Goal: Find contact information: Find contact information

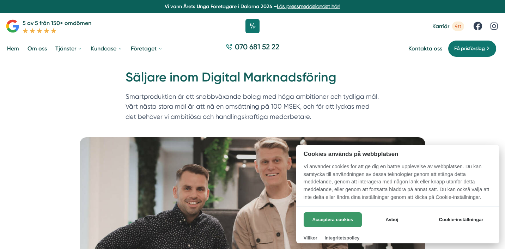
click at [331, 222] on button "Acceptera cookies" at bounding box center [333, 219] width 58 height 15
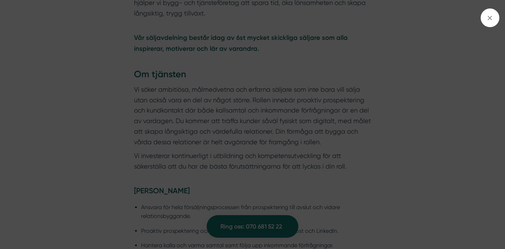
scroll to position [449, 0]
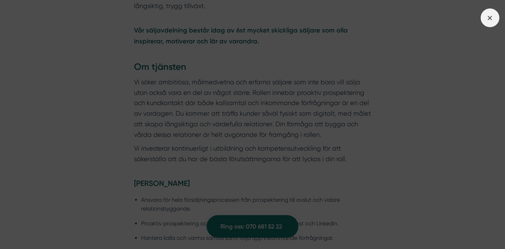
click at [486, 20] on icon at bounding box center [490, 18] width 8 height 8
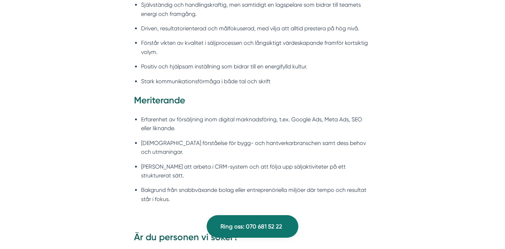
scroll to position [926, 0]
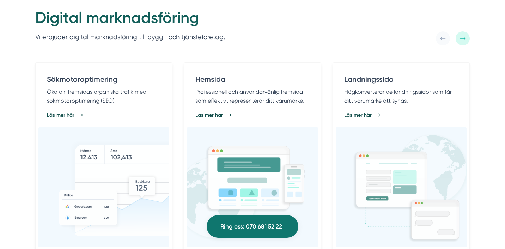
scroll to position [364, 0]
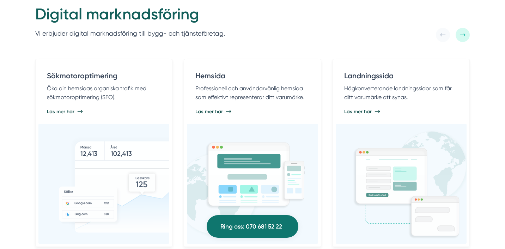
click at [12, 123] on div "Digital marknadsföring Vi erbjuder digital marknadsföring till bygg- och tjänst…" at bounding box center [252, 225] width 505 height 498
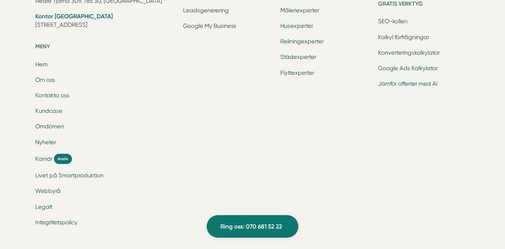
scroll to position [2360, 0]
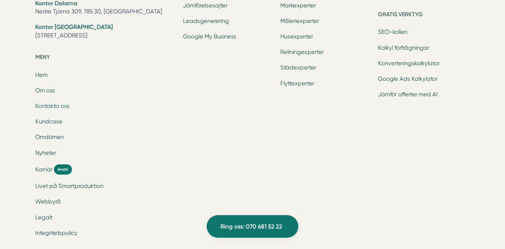
click at [54, 106] on link "Kontakta oss" at bounding box center [52, 106] width 34 height 7
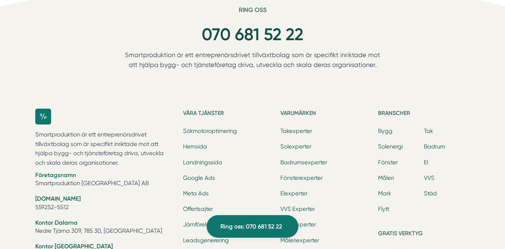
scroll to position [784, 0]
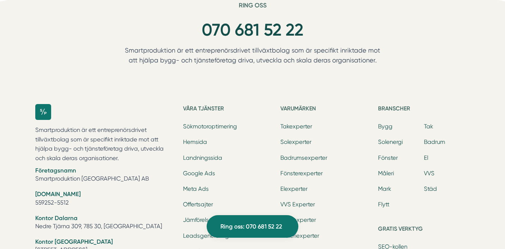
click at [70, 205] on li "Org.nr 559252-5512" at bounding box center [104, 199] width 139 height 18
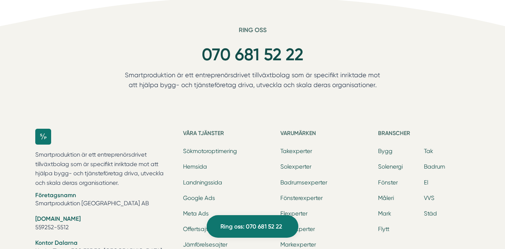
scroll to position [759, 0]
